Goal: Check status

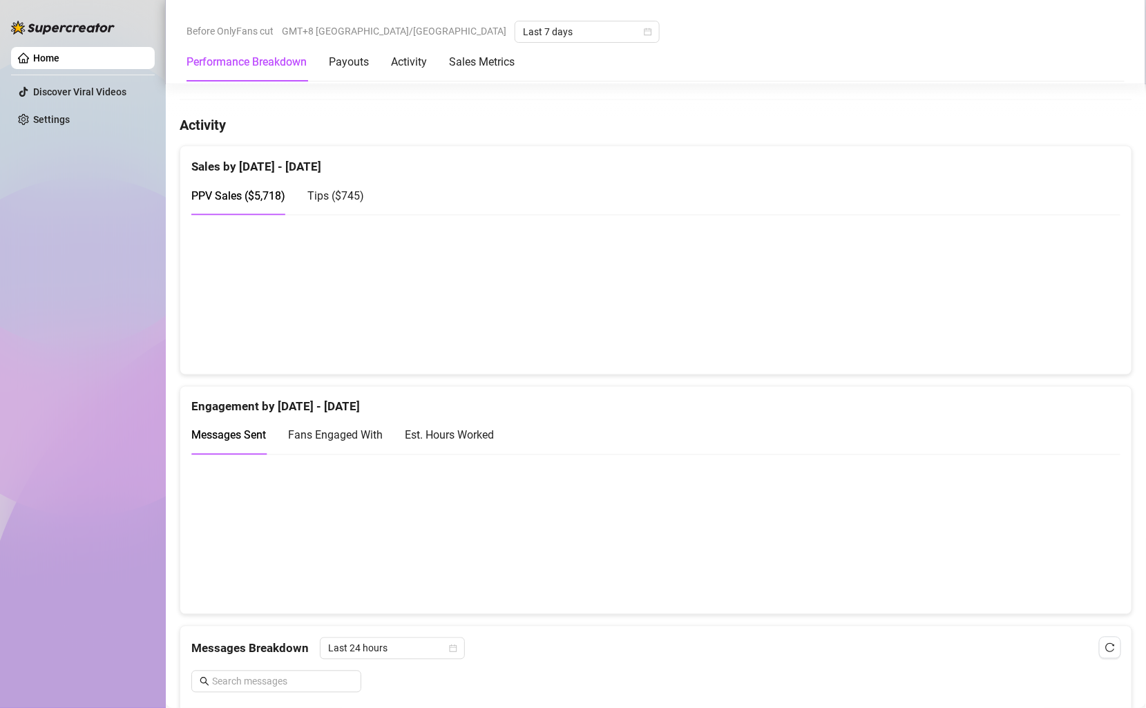
scroll to position [757, 0]
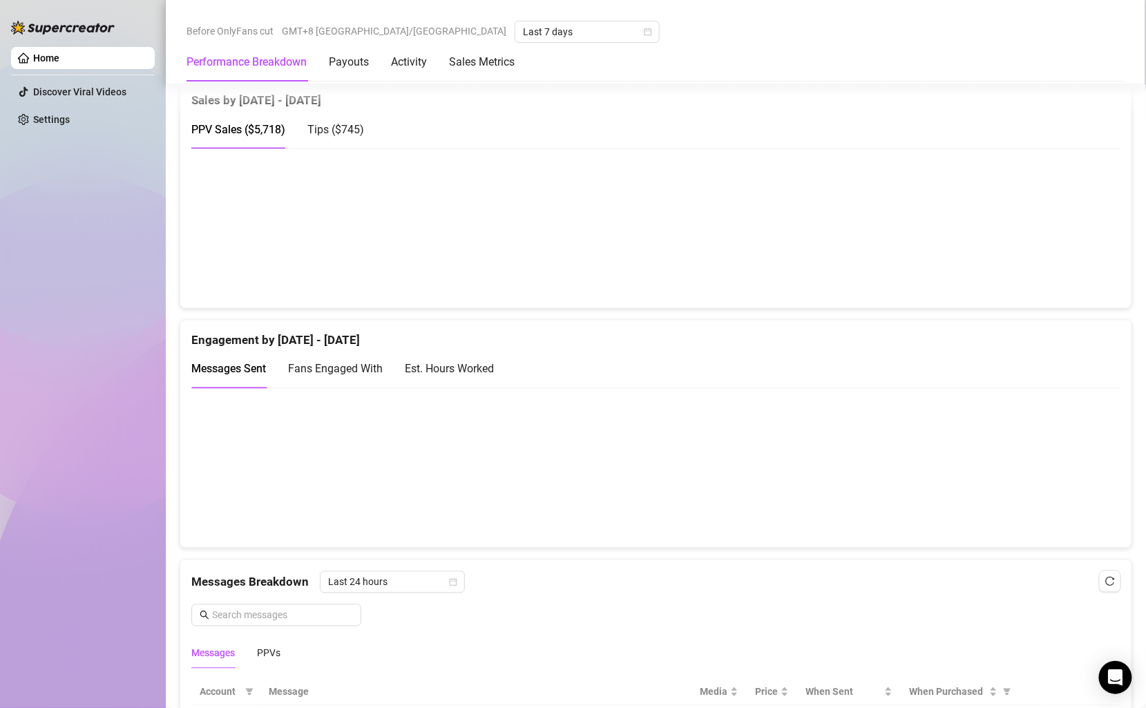
click at [348, 123] on span "Tips ( $745 )" at bounding box center [335, 129] width 57 height 13
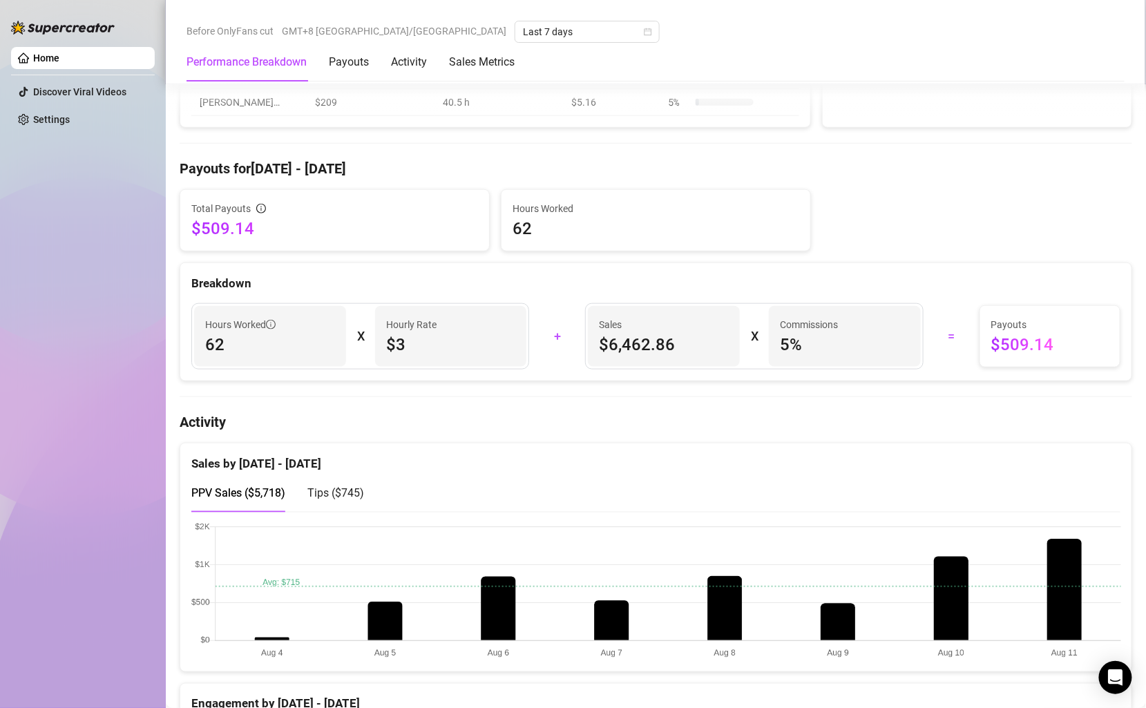
scroll to position [399, 0]
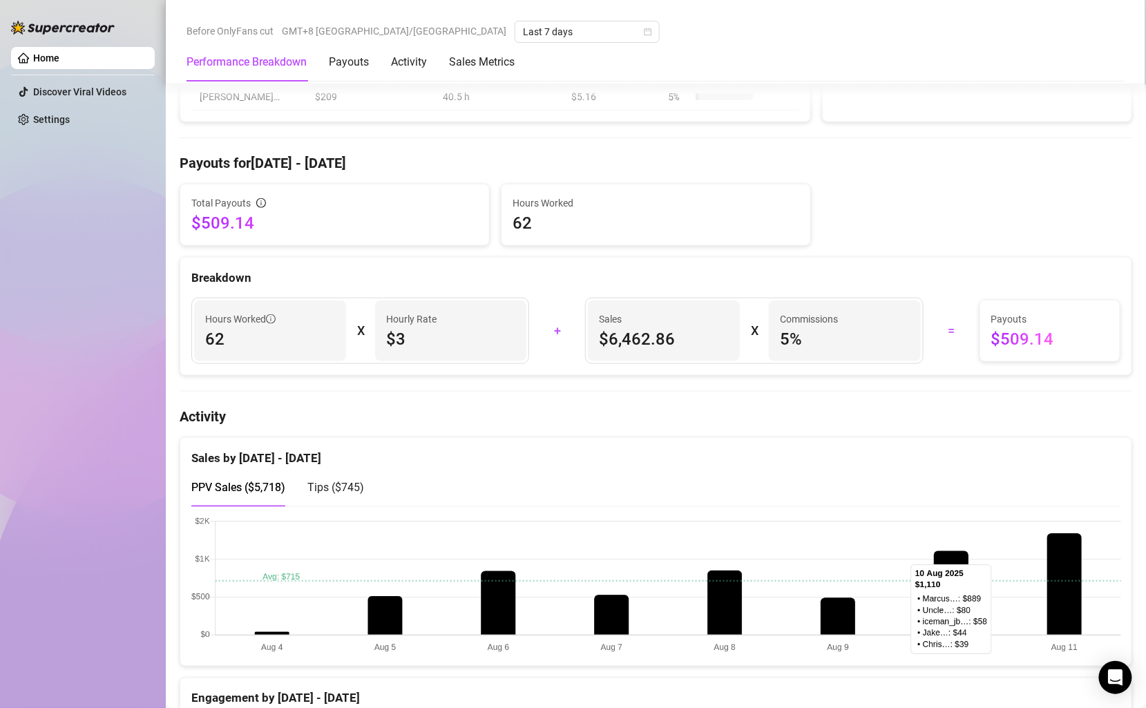
click at [305, 493] on div "PPV Sales ( $5,718 ) Tips ( $745 )" at bounding box center [277, 487] width 173 height 39
click at [320, 482] on span "Tips ( $745 )" at bounding box center [335, 487] width 57 height 13
click at [269, 486] on span "PPV Sales ( $5,718 )" at bounding box center [238, 487] width 94 height 13
click at [335, 482] on span "Tips ( $745 )" at bounding box center [335, 487] width 57 height 13
